Goal: Browse casually

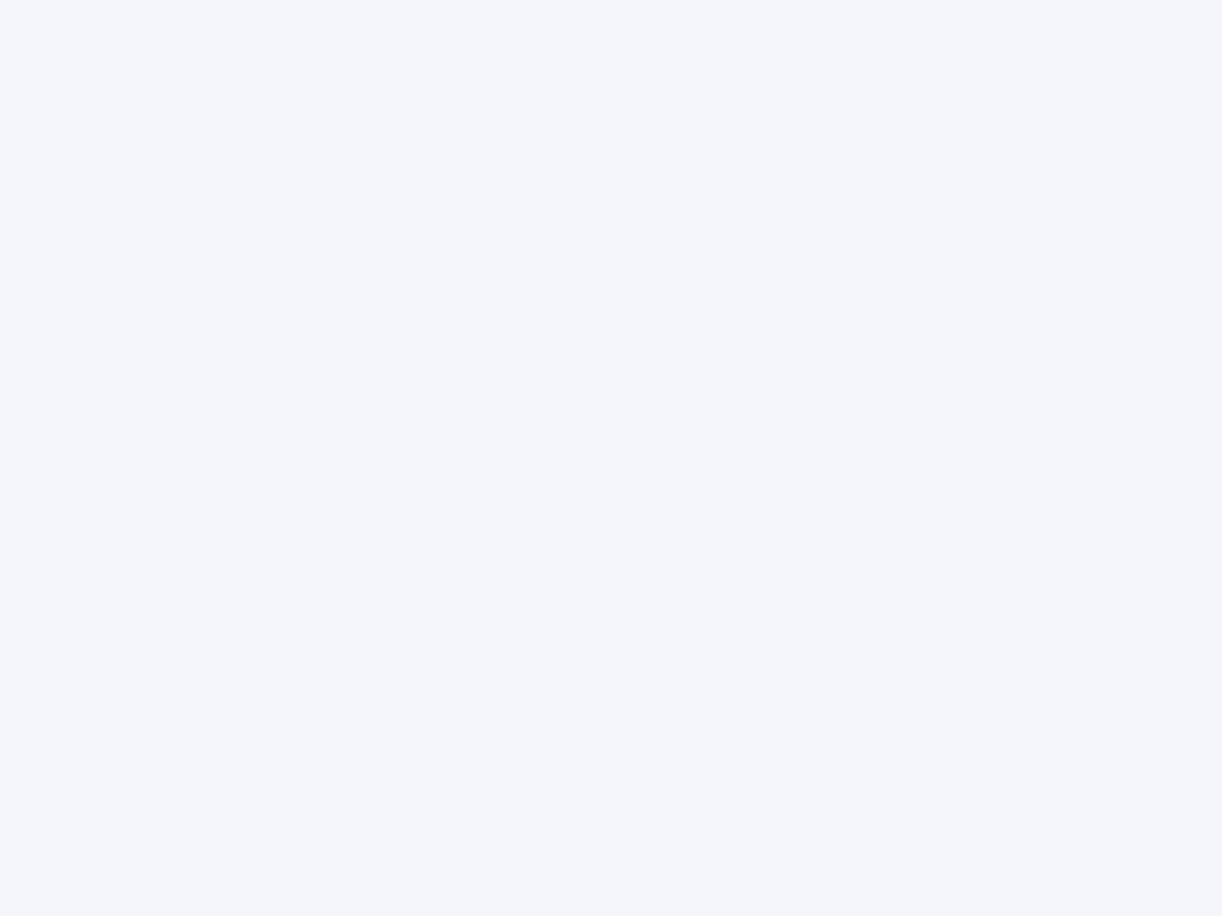
click at [611, 458] on div at bounding box center [611, 458] width 1222 height 916
